Goal: Find specific page/section: Find specific page/section

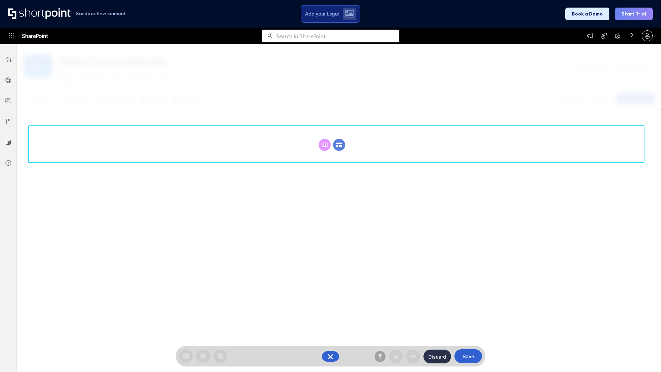
scroll to position [95, 0]
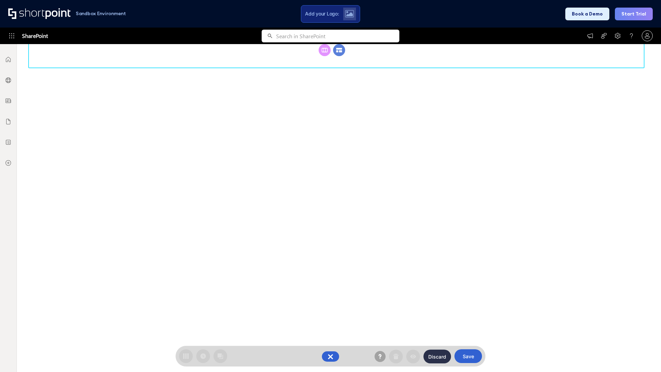
click at [339, 56] on circle at bounding box center [339, 50] width 12 height 12
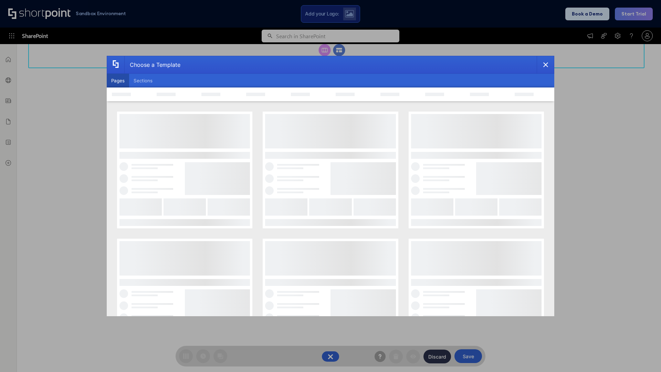
scroll to position [0, 0]
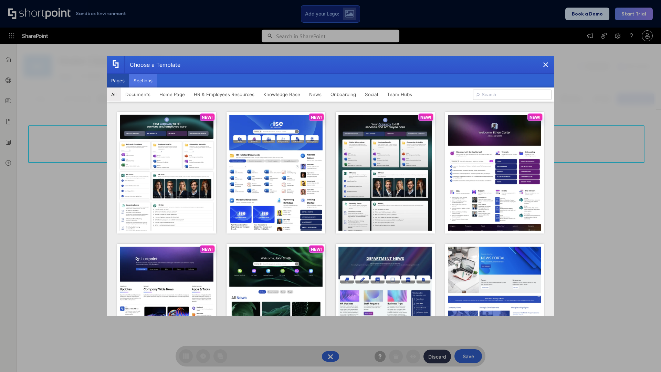
click at [143, 81] on button "Sections" at bounding box center [143, 81] width 28 height 14
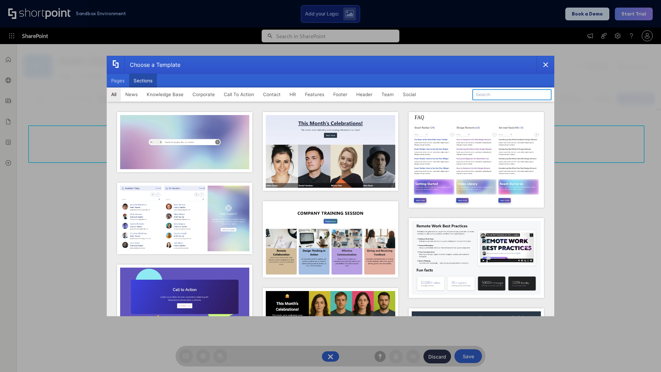
type input "Footer 4"
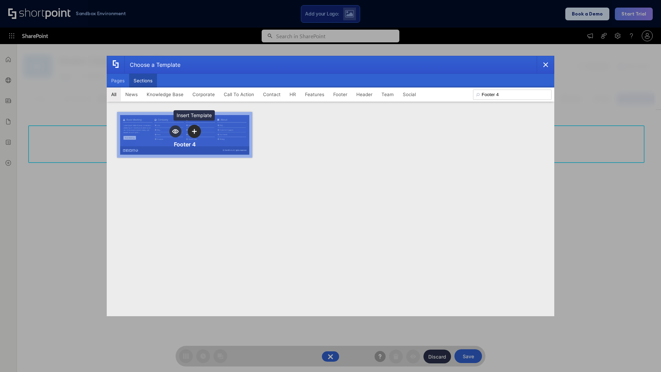
click at [194, 131] on icon "template selector" at bounding box center [194, 131] width 5 height 5
